Goal: Information Seeking & Learning: Understand process/instructions

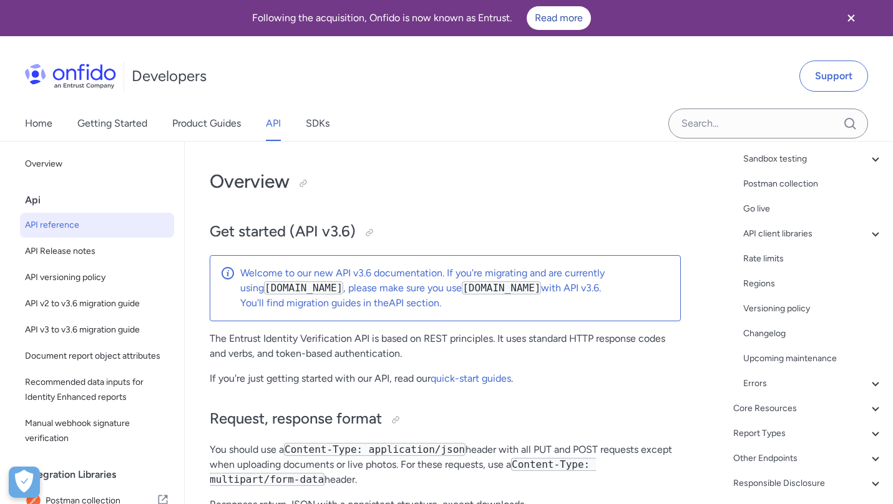
scroll to position [185, 0]
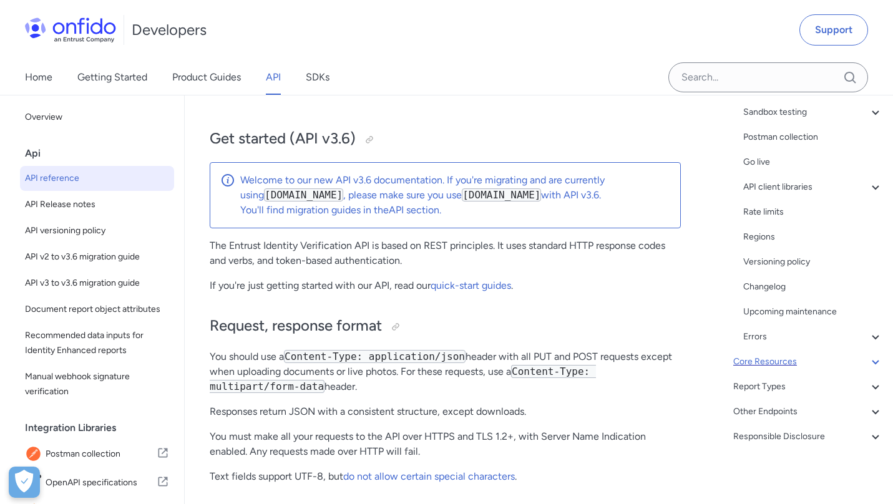
click at [766, 363] on div "Core Resources" at bounding box center [808, 361] width 150 height 15
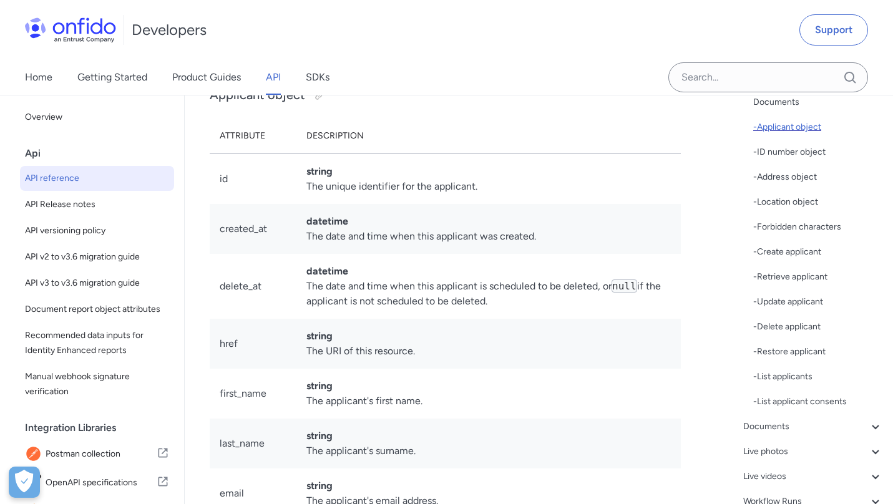
click at [784, 121] on div "- Applicant object" at bounding box center [818, 127] width 130 height 15
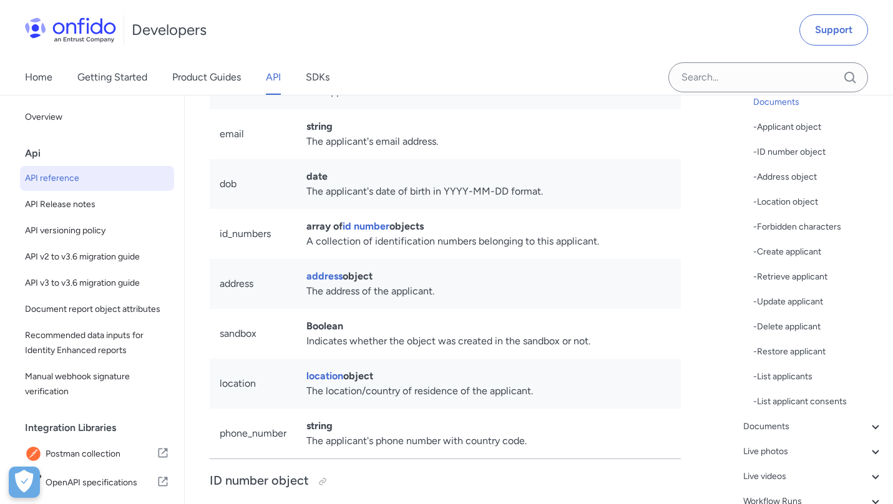
scroll to position [15669, 0]
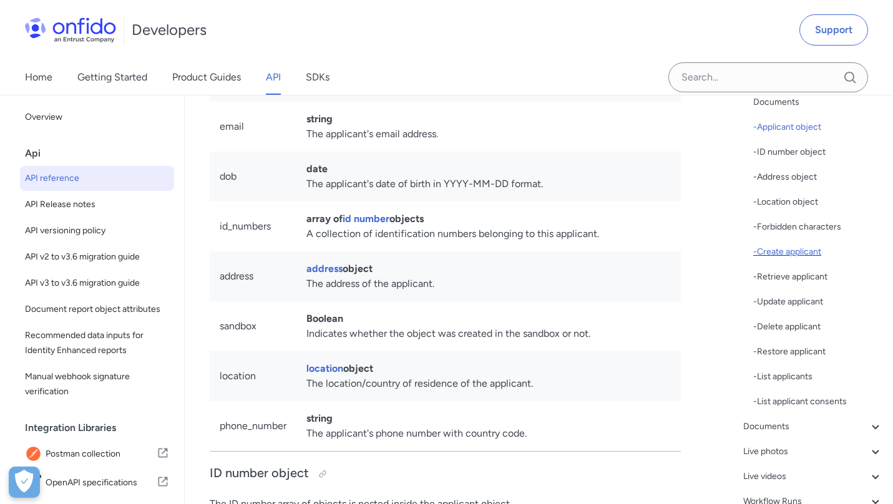
click at [792, 248] on div "- Create applicant" at bounding box center [818, 252] width 130 height 15
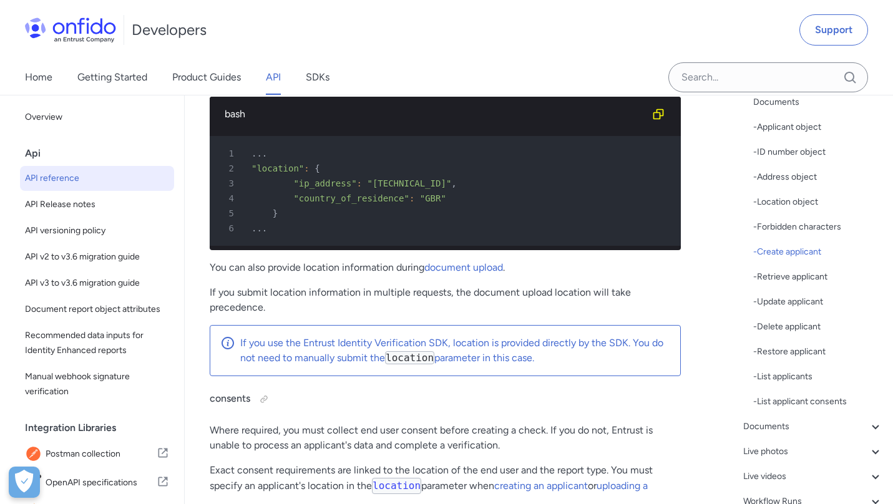
scroll to position [19271, 0]
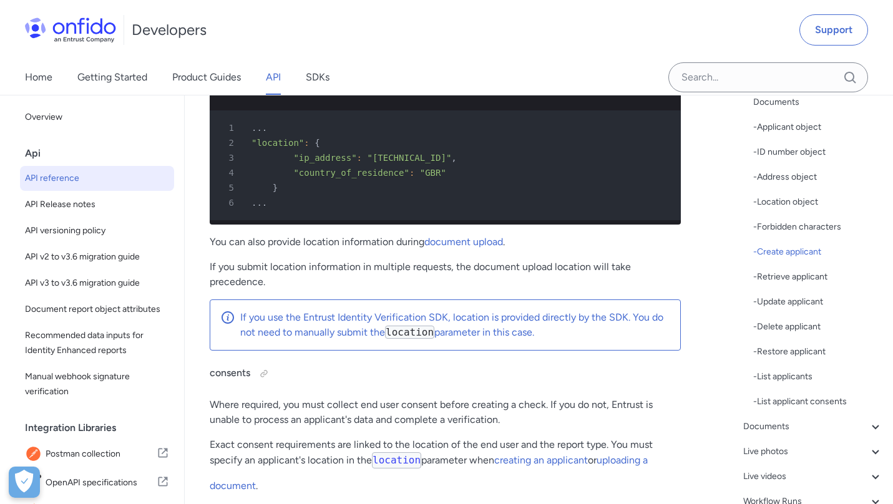
scroll to position [19268, 0]
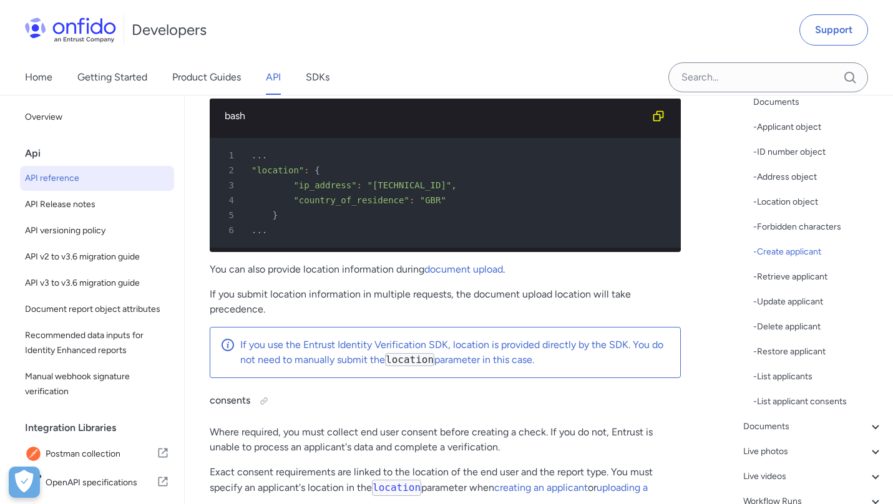
copy td "consents"
click at [761, 76] on input "Onfido search input field" at bounding box center [768, 77] width 200 height 30
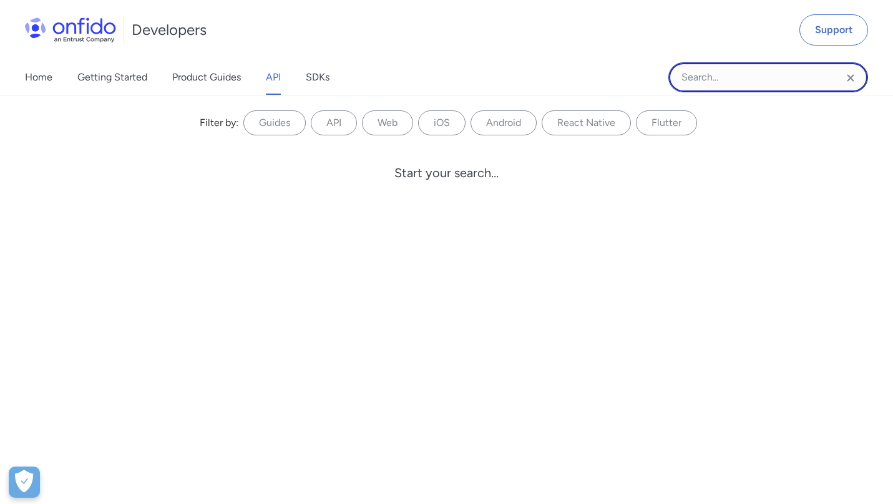
paste input "consents"
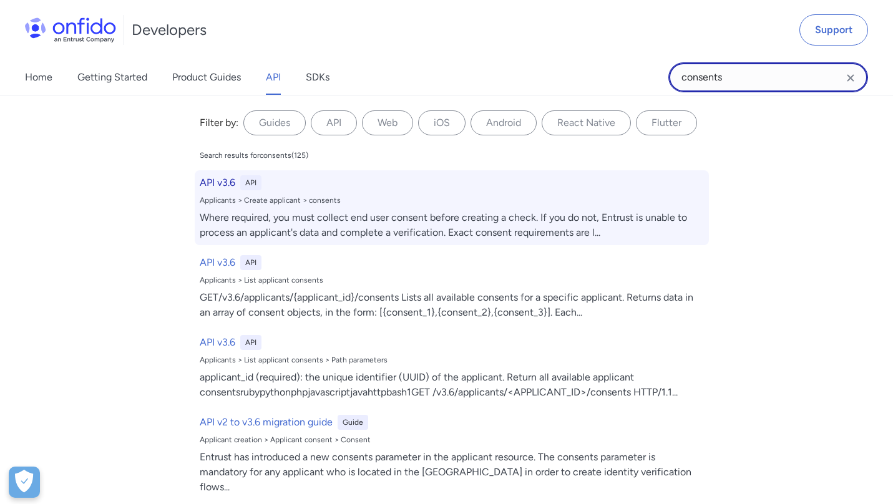
type input "consents"
click at [216, 184] on h6 "API v3.6" at bounding box center [218, 182] width 36 height 15
click at [223, 183] on h6 "API v3.6" at bounding box center [218, 182] width 36 height 15
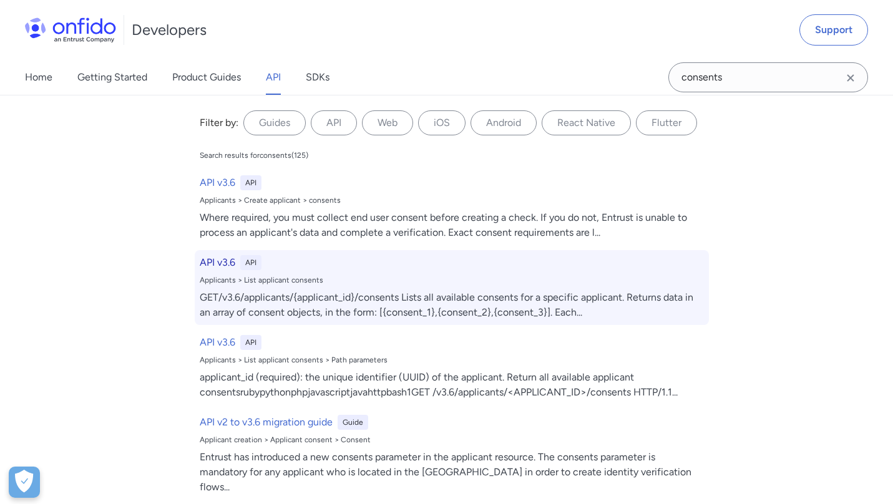
click at [221, 265] on h6 "API v3.6" at bounding box center [218, 262] width 36 height 15
click at [219, 261] on h6 "API v3.6" at bounding box center [218, 262] width 36 height 15
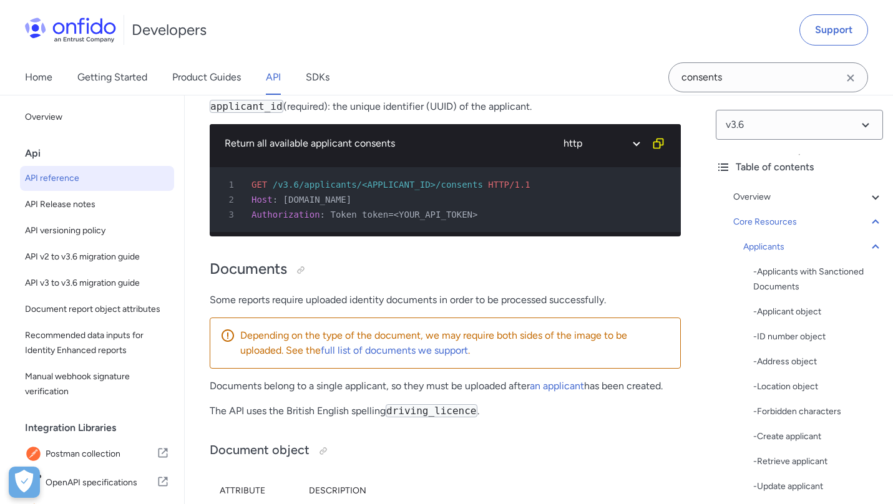
scroll to position [23071, 0]
